Goal: Find specific page/section: Find specific page/section

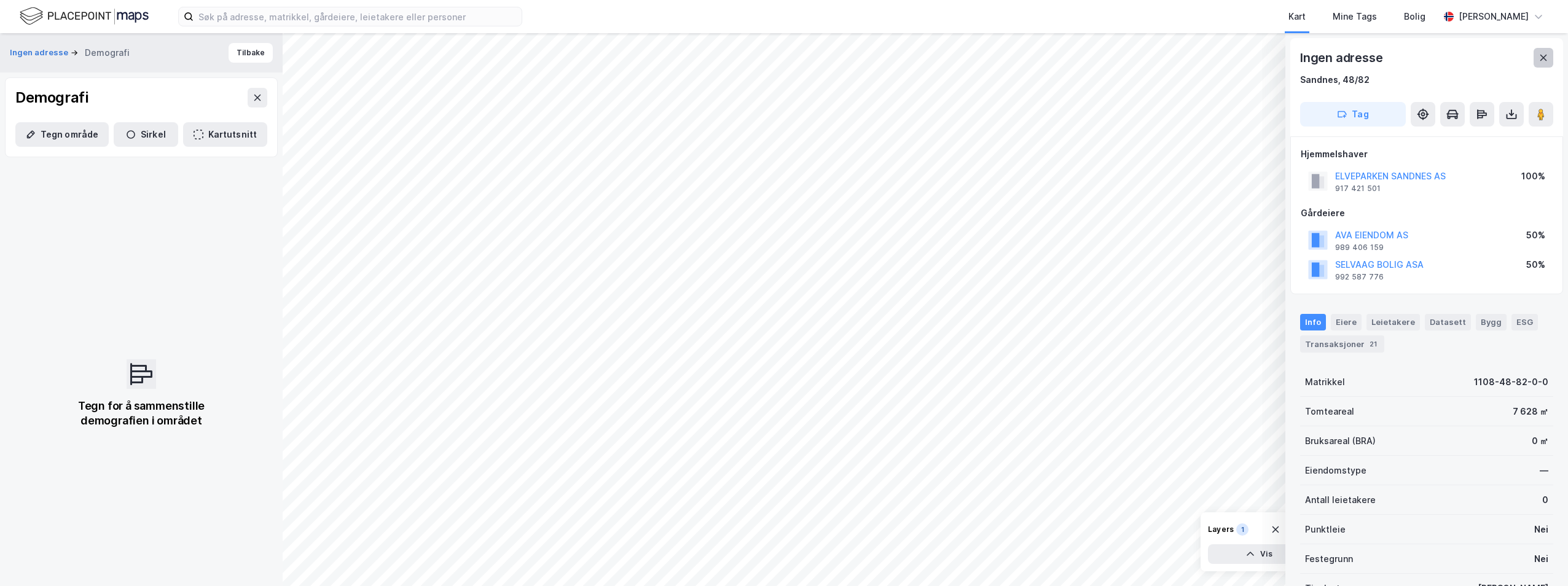
click at [1543, 54] on icon at bounding box center [1543, 57] width 10 height 10
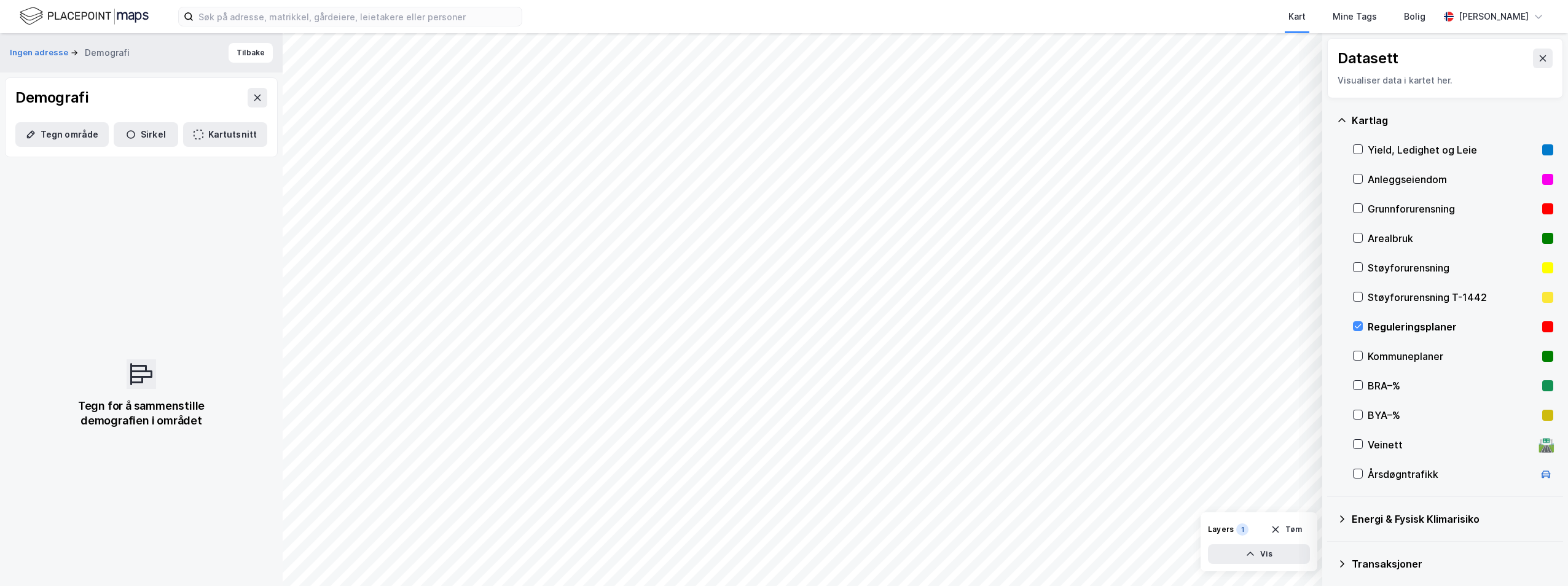
click at [1399, 325] on div "Reguleringsplaner" at bounding box center [1452, 327] width 169 height 15
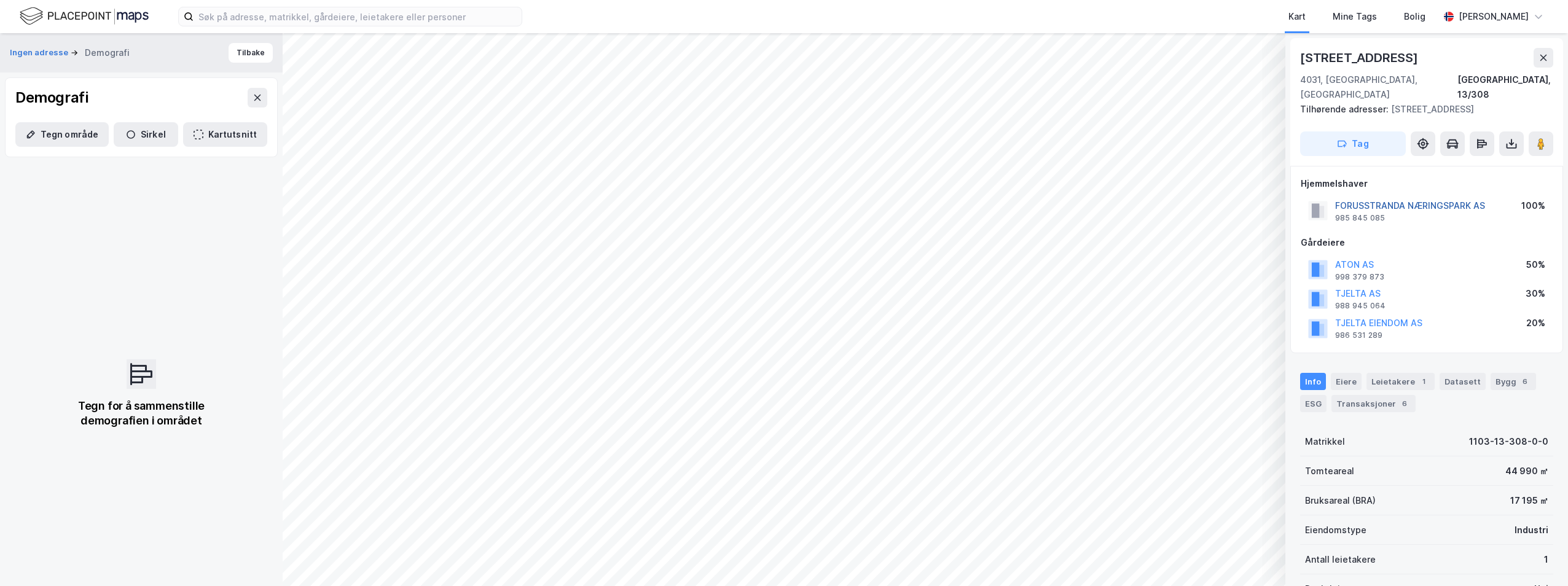
click at [0, 0] on button "FORUSSTRANDA NÆRINGSPARK AS" at bounding box center [0, 0] width 0 height 0
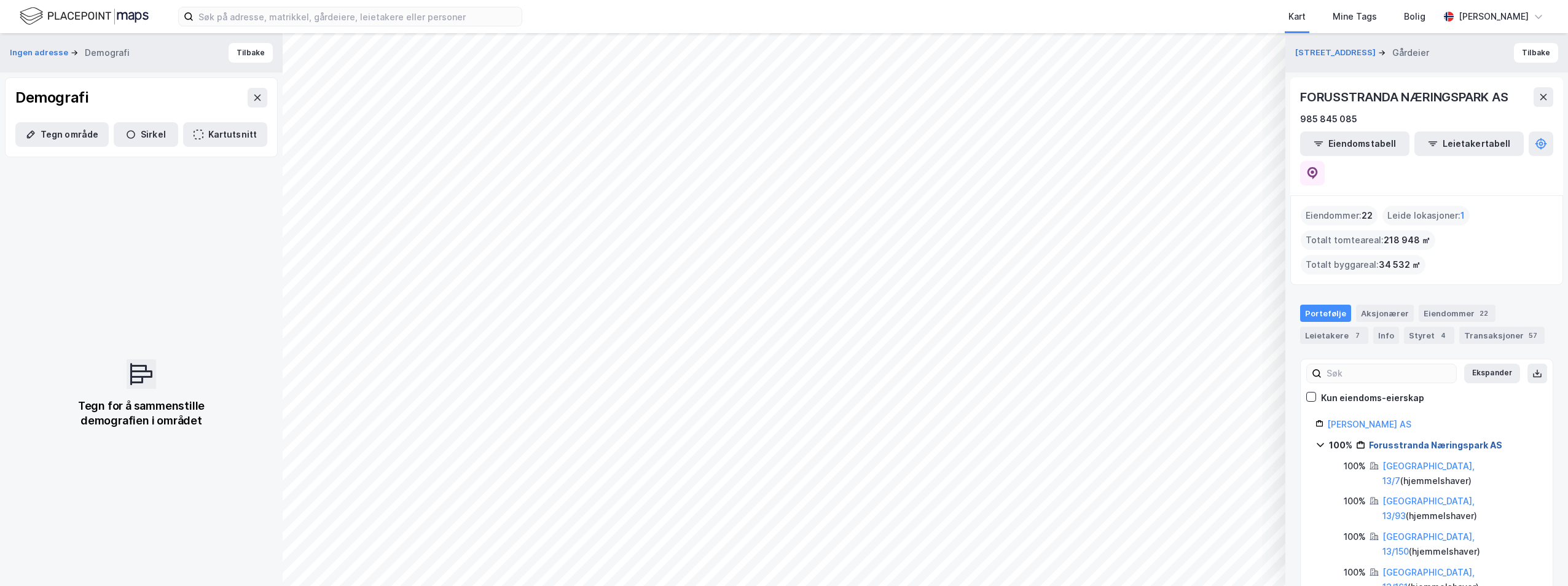
click at [1471, 440] on link "Forusstranda Næringspark AS" at bounding box center [1435, 445] width 133 height 10
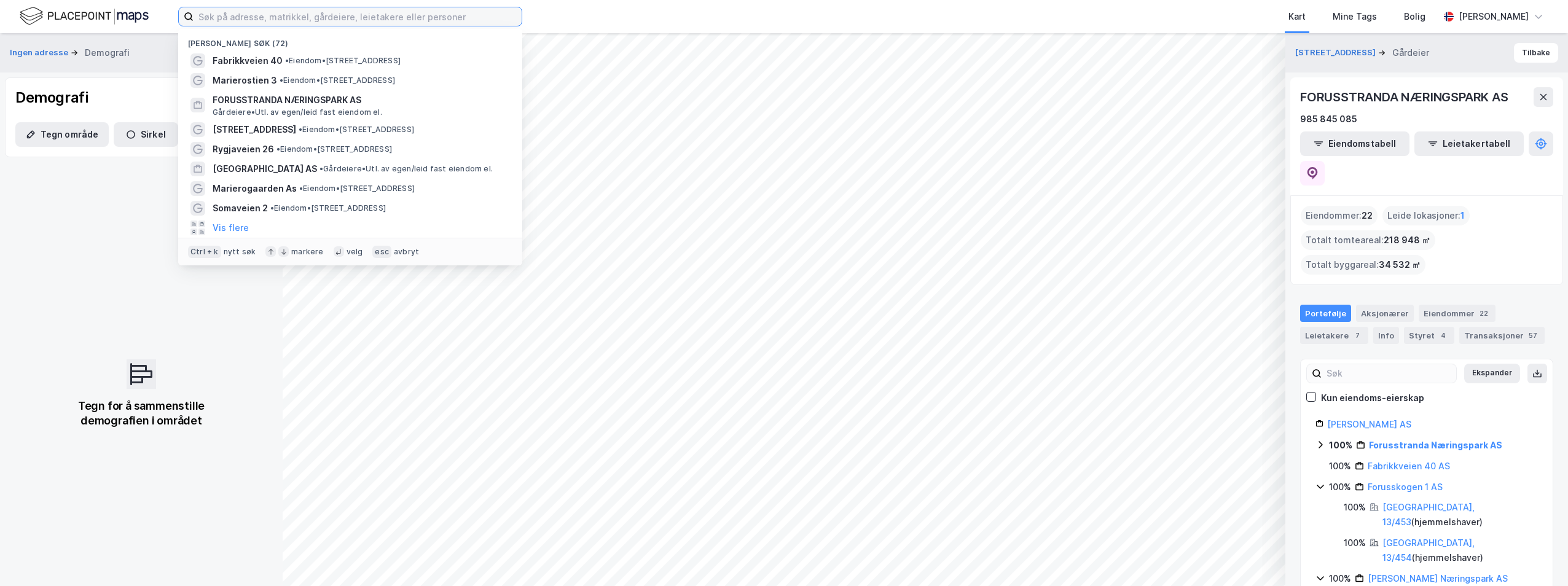
click at [399, 15] on input at bounding box center [358, 16] width 328 height 18
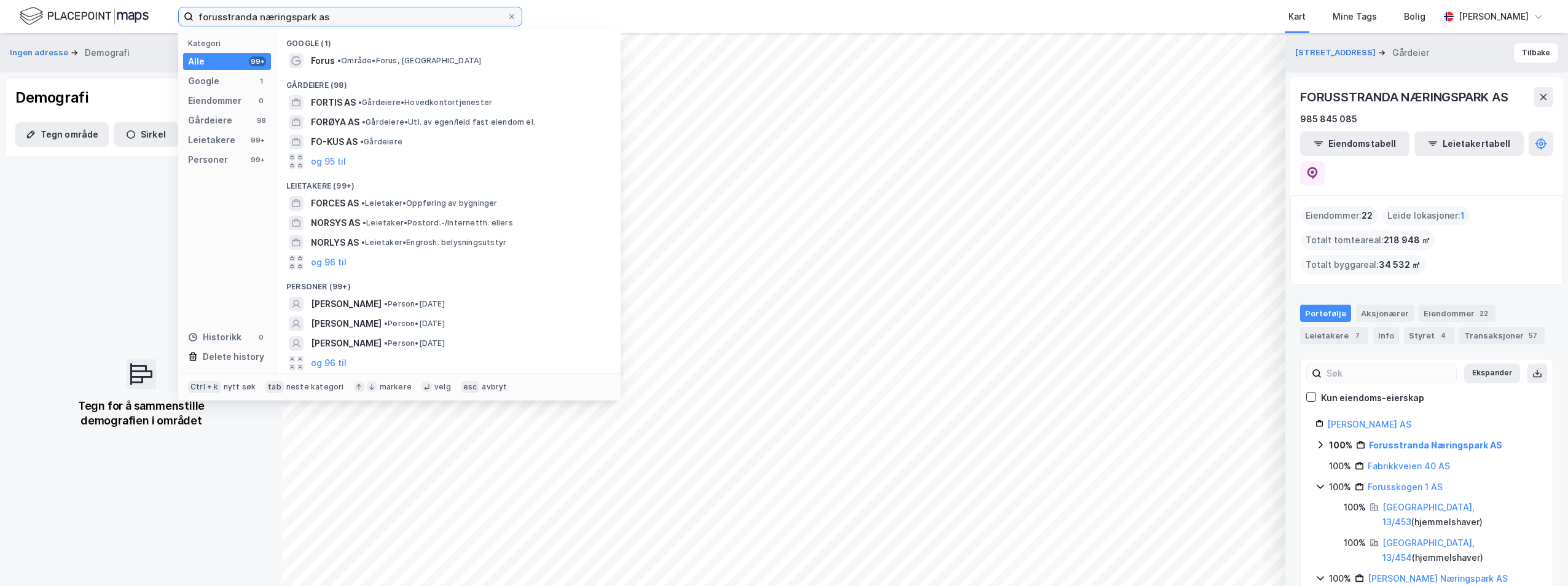
type input "forusstranda næringspark as"
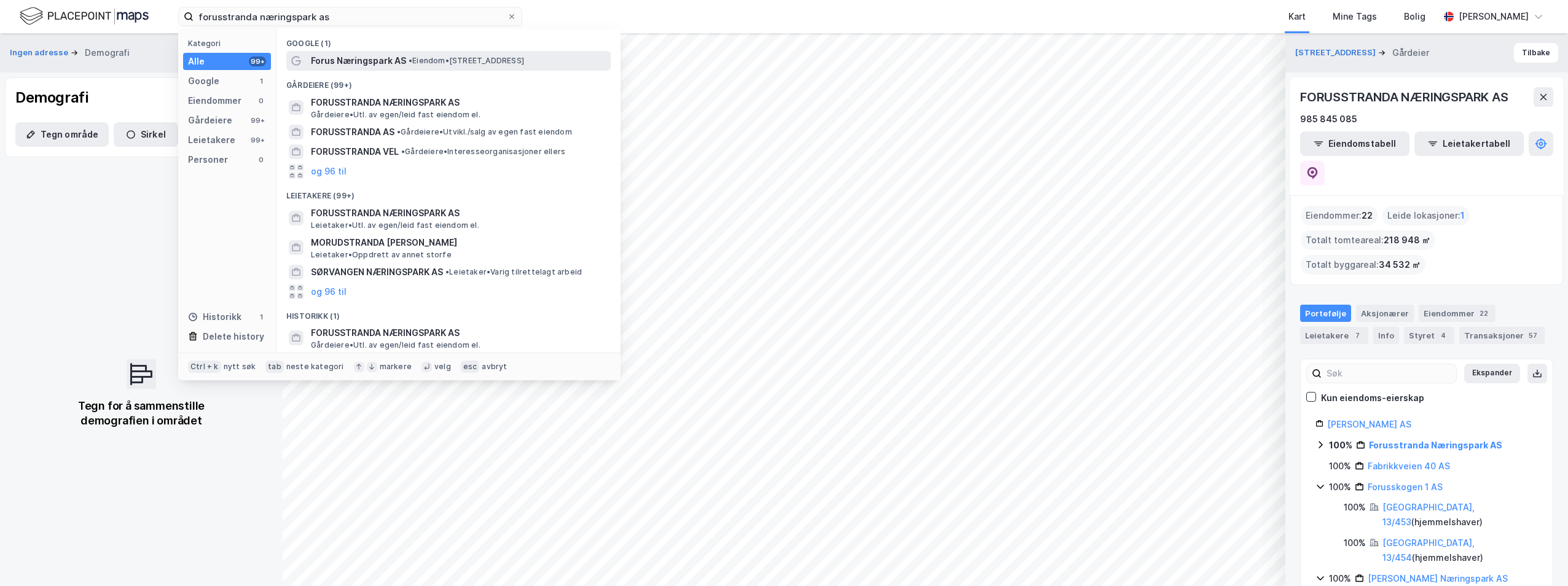
click at [366, 54] on span "Forus Næringspark AS" at bounding box center [358, 61] width 95 height 15
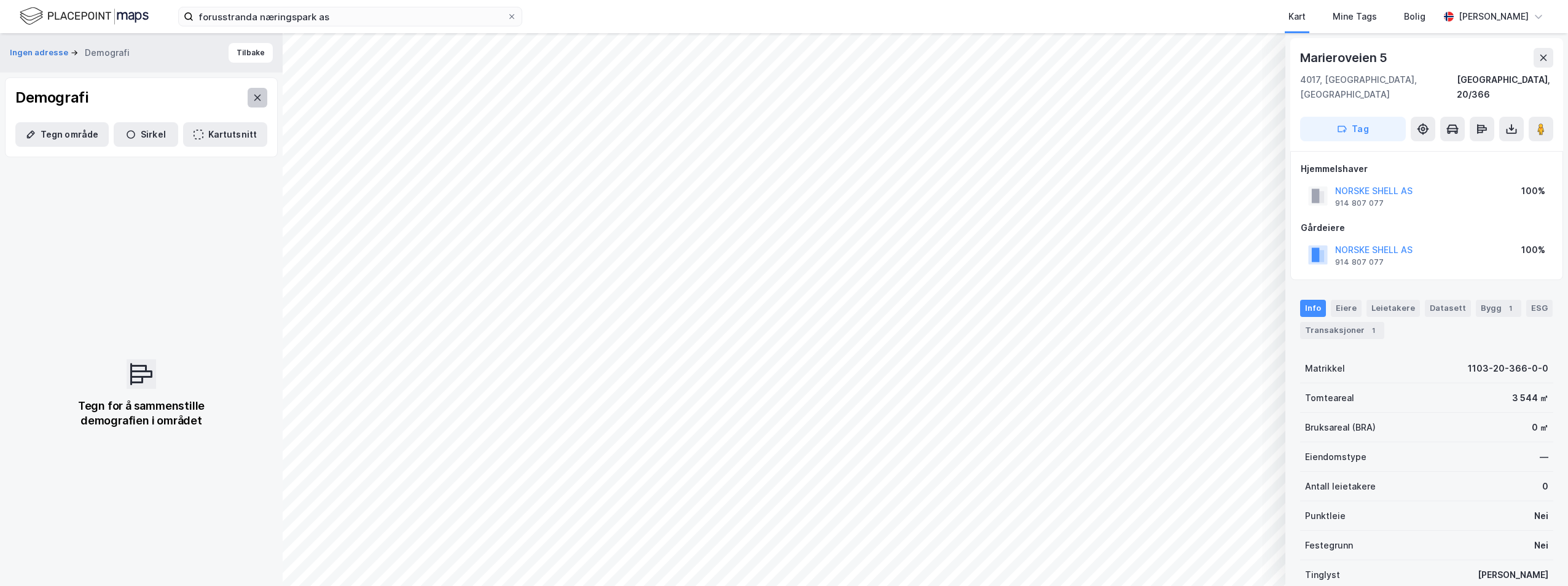
click at [247, 95] on button at bounding box center [257, 97] width 20 height 20
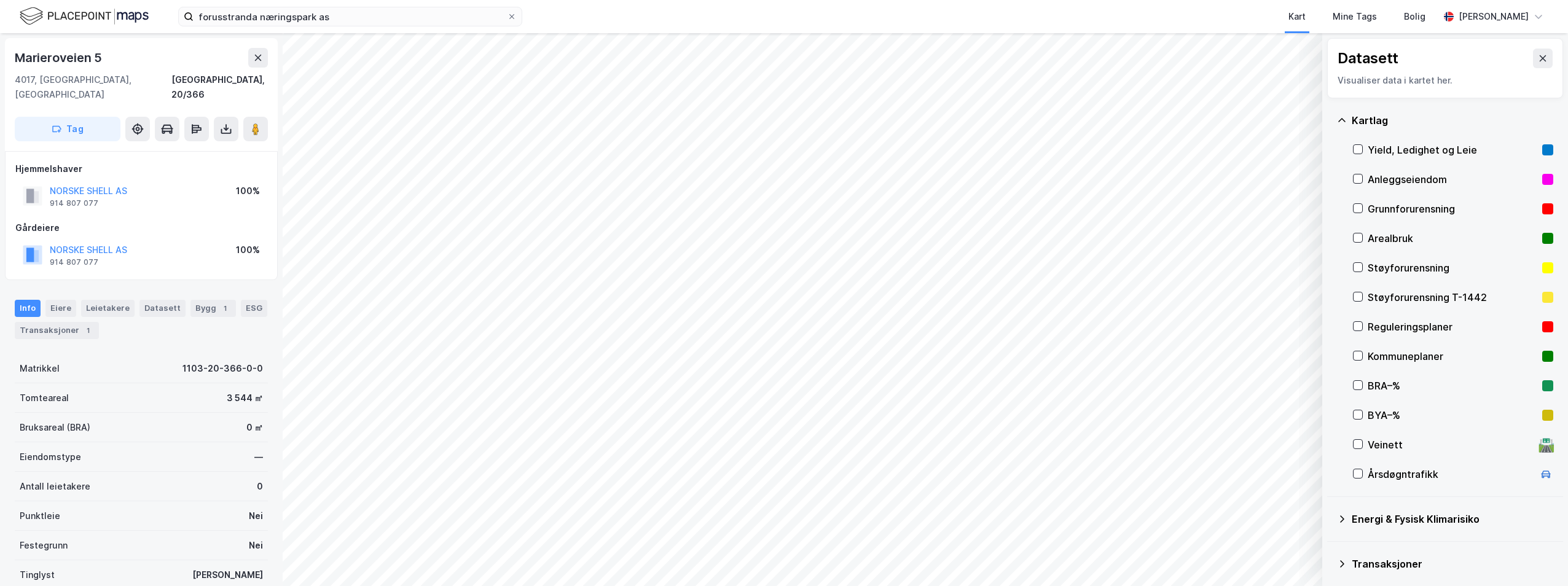
scroll to position [21, 0]
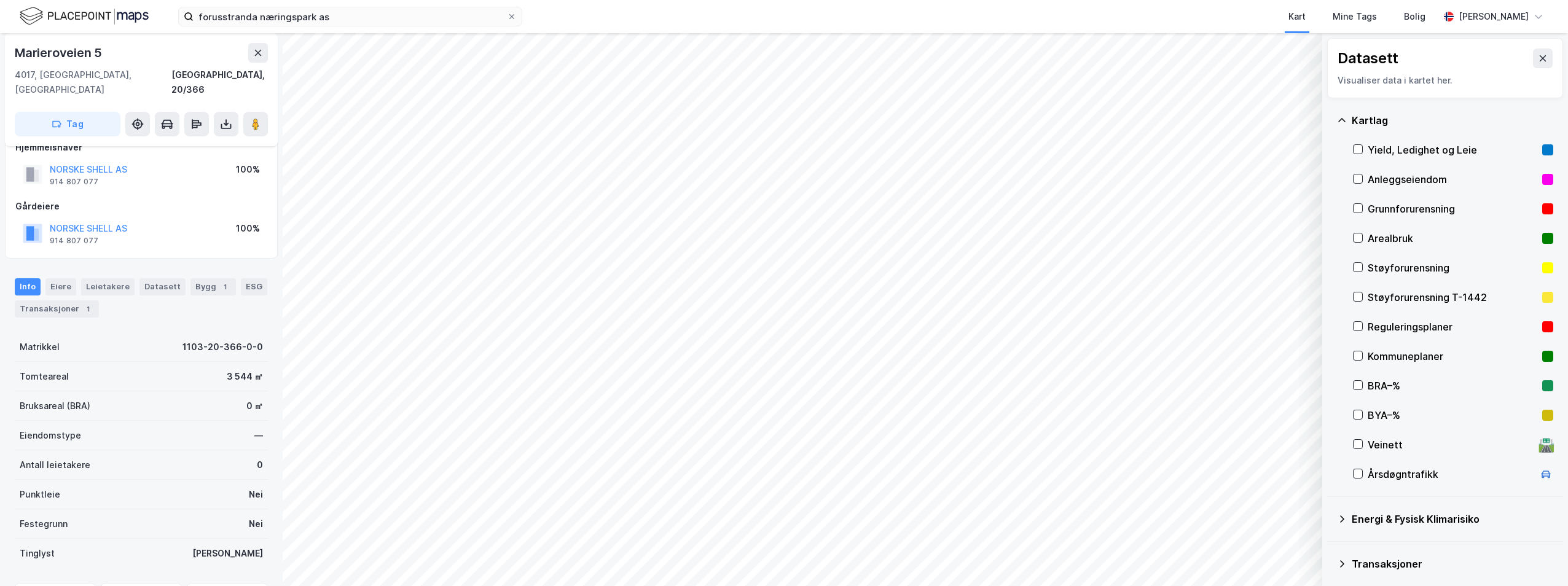
click at [1403, 323] on div "Reguleringsplaner" at bounding box center [1452, 327] width 169 height 15
drag, startPoint x: 1373, startPoint y: 328, endPoint x: 1358, endPoint y: 329, distance: 15.0
click at [1373, 328] on div "Reguleringsplaner" at bounding box center [1452, 327] width 169 height 15
